Goal: Transaction & Acquisition: Purchase product/service

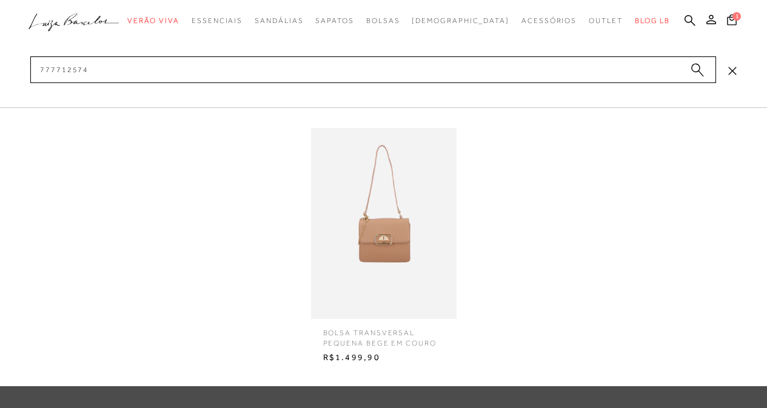
click at [591, 70] on input "777712574" at bounding box center [373, 69] width 686 height 27
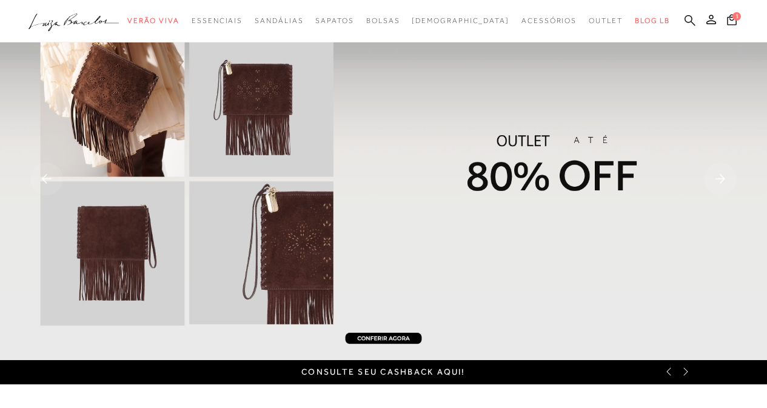
click at [692, 15] on icon at bounding box center [690, 21] width 11 height 12
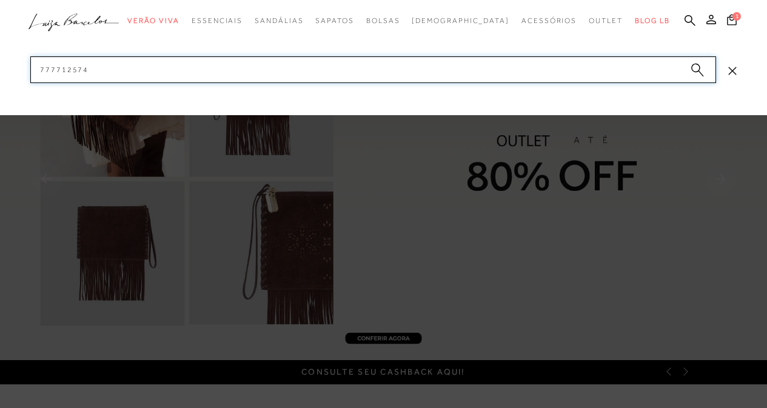
paste input
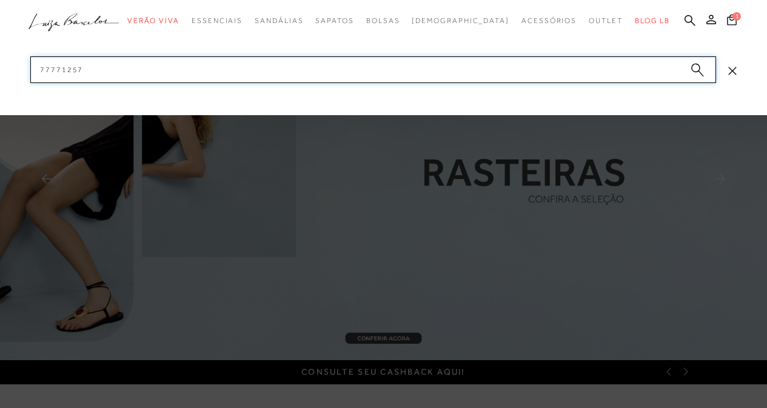
type input "777712573"
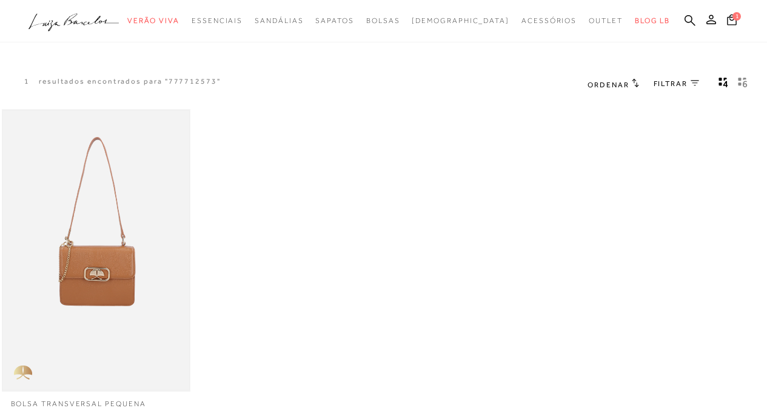
click at [119, 267] on img at bounding box center [96, 251] width 186 height 280
